Goal: Find specific page/section: Find specific page/section

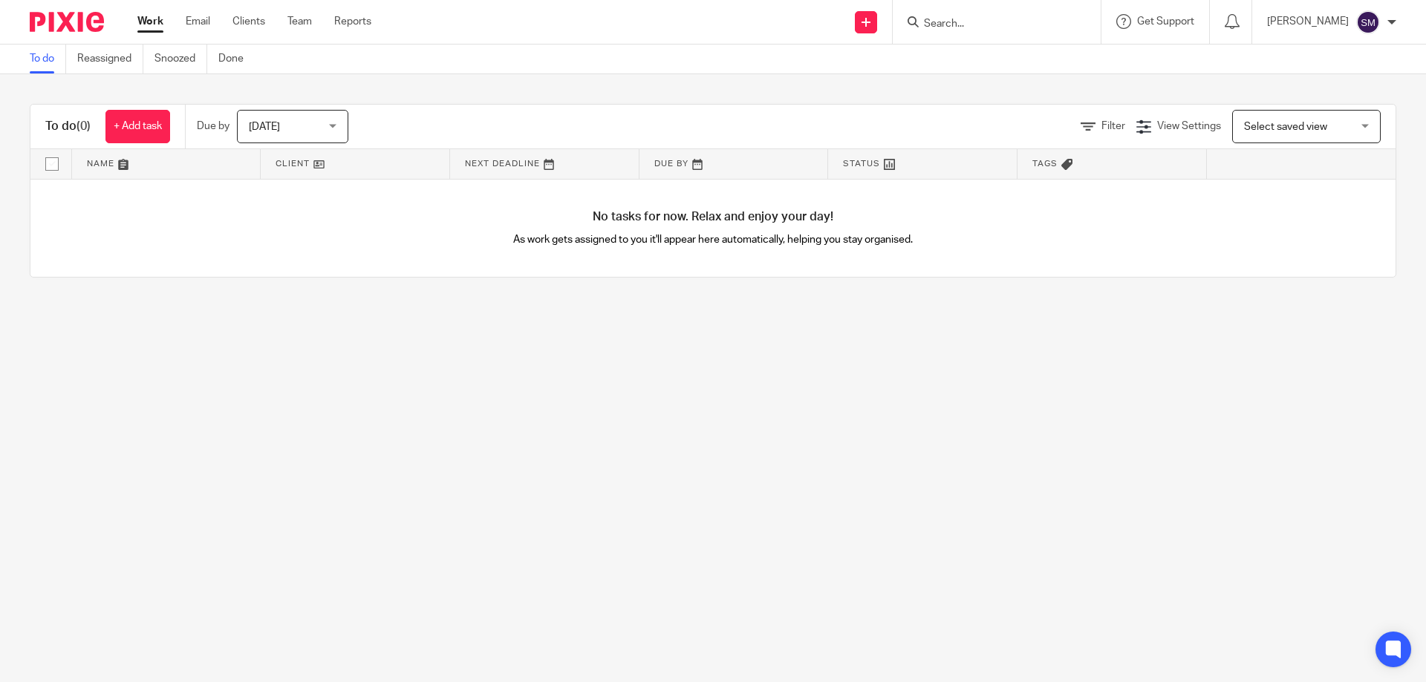
click at [1043, 23] on input "Search" at bounding box center [989, 24] width 134 height 13
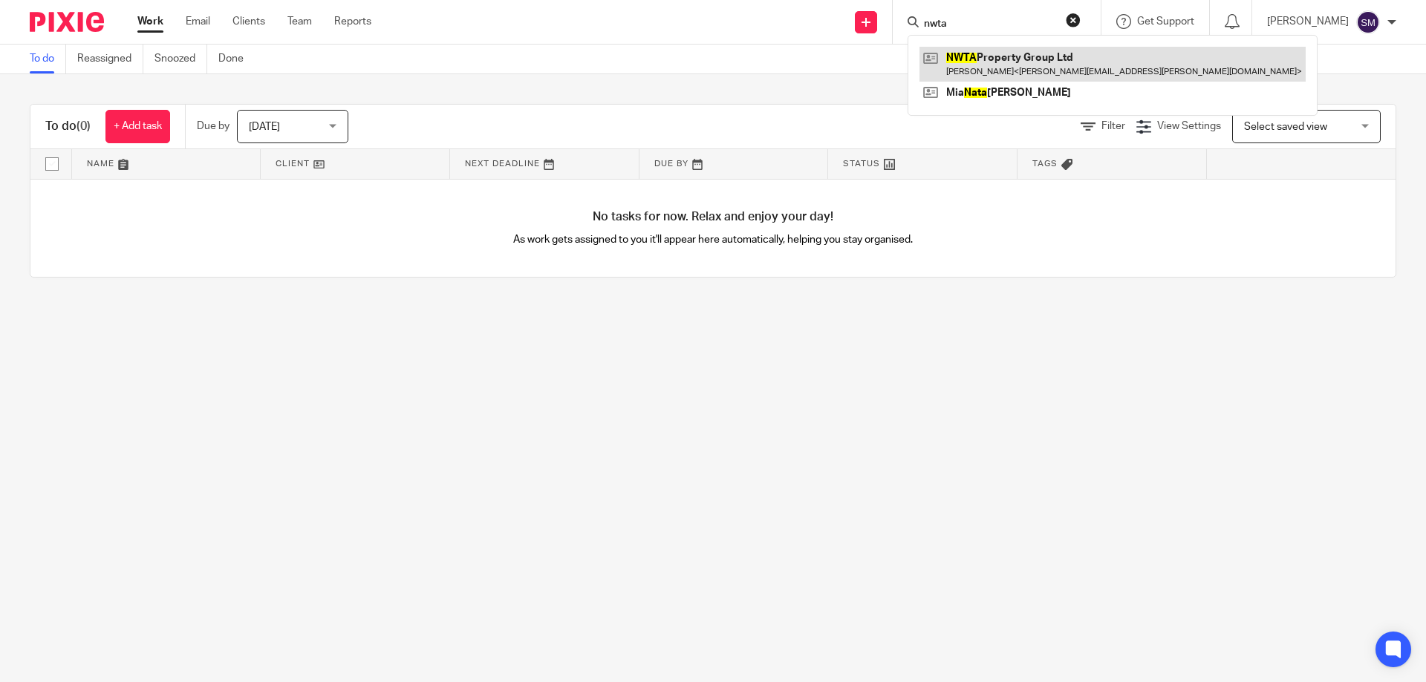
type input "nwta"
click at [1040, 55] on link at bounding box center [1112, 64] width 386 height 34
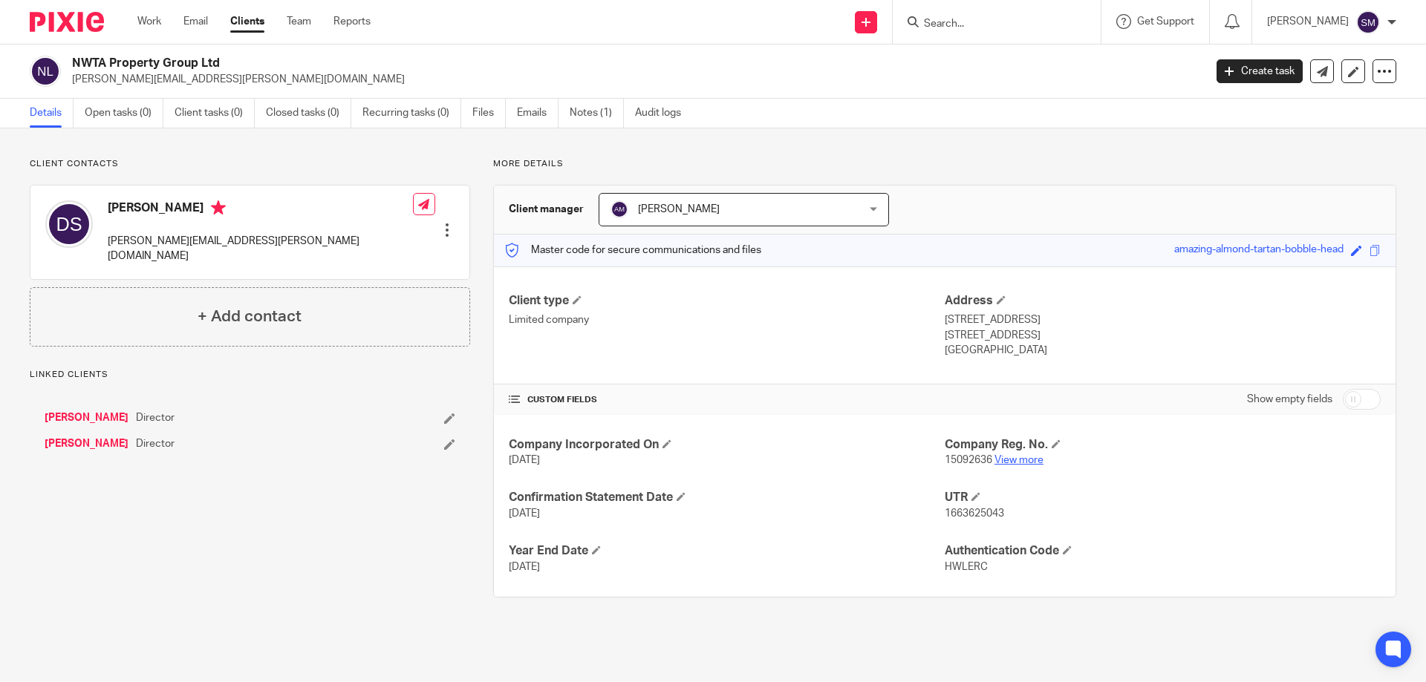
click at [1009, 458] on link "View more" at bounding box center [1018, 460] width 49 height 10
